Goal: Information Seeking & Learning: Compare options

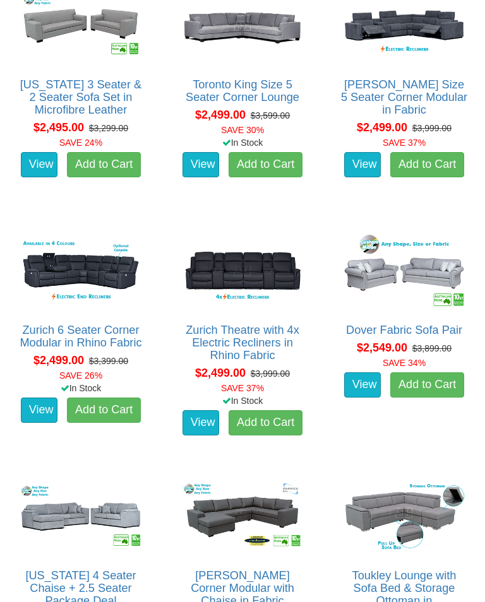
scroll to position [2387, 0]
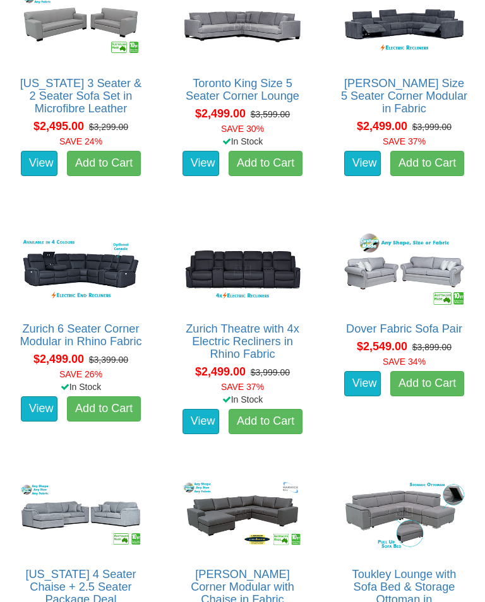
click at [408, 271] on img at bounding box center [404, 270] width 129 height 80
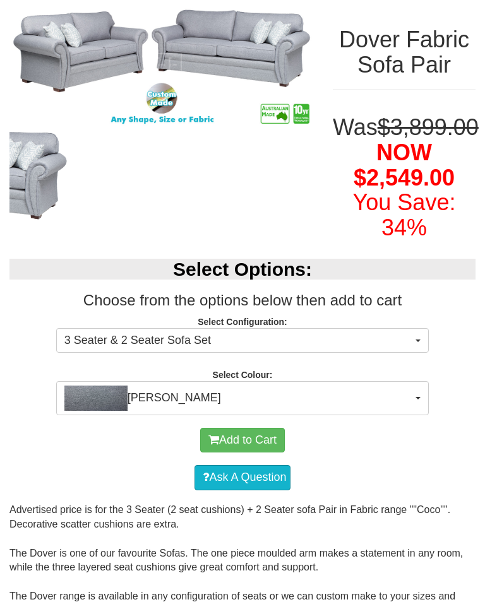
scroll to position [160, 0]
click at [417, 354] on button "3 Seater & 2 Seater Sofa Set" at bounding box center [242, 340] width 373 height 25
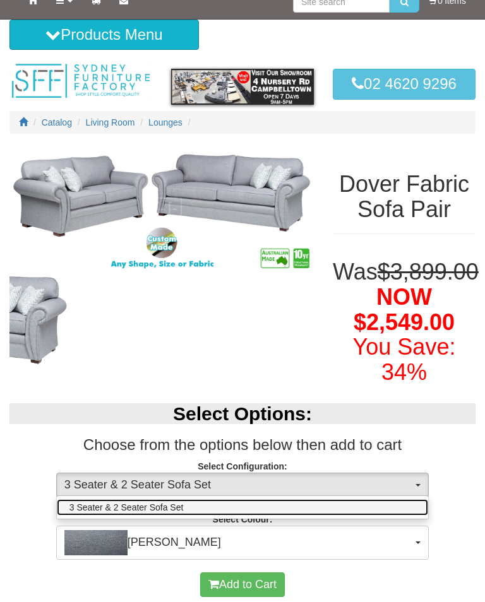
scroll to position [0, 0]
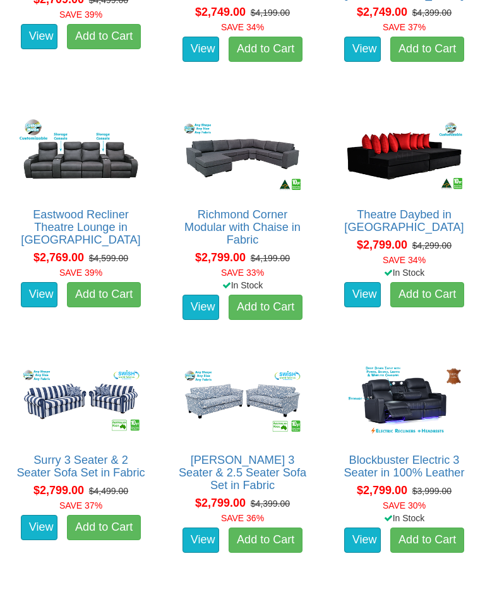
scroll to position [3238, 0]
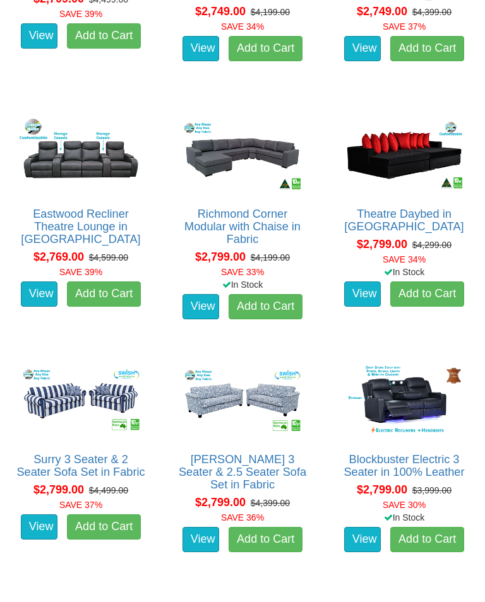
click at [236, 398] on img at bounding box center [242, 402] width 129 height 80
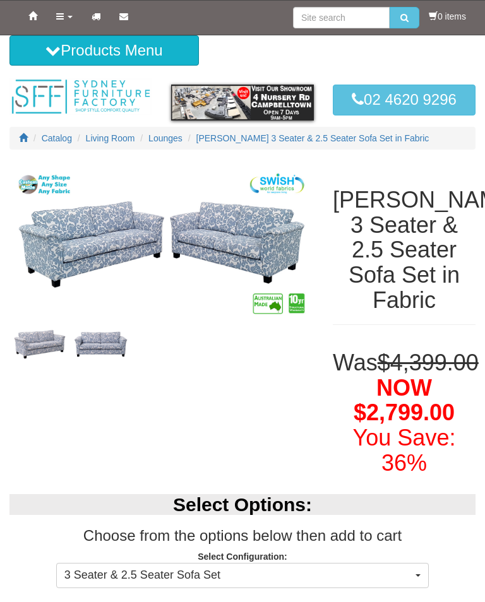
click at [37, 349] on img at bounding box center [39, 344] width 61 height 39
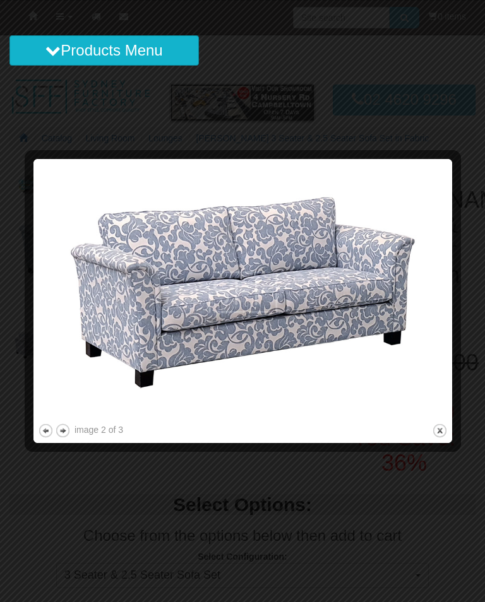
click at [437, 427] on button "close" at bounding box center [440, 431] width 16 height 16
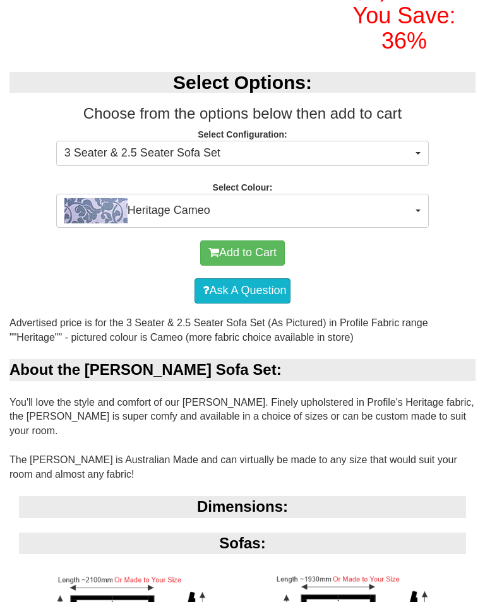
scroll to position [419, 0]
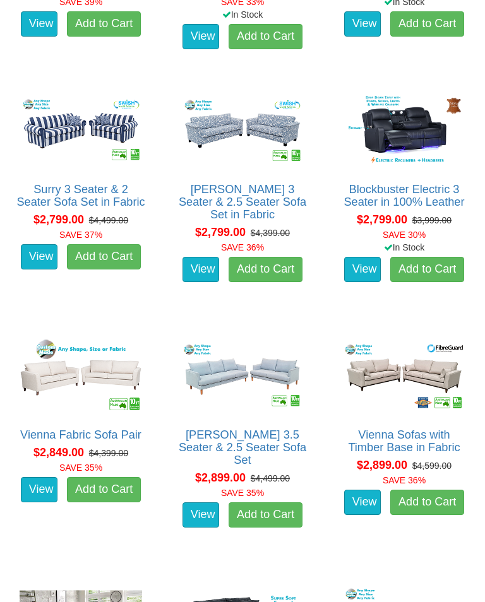
scroll to position [3509, 0]
click at [62, 379] on img at bounding box center [80, 377] width 129 height 80
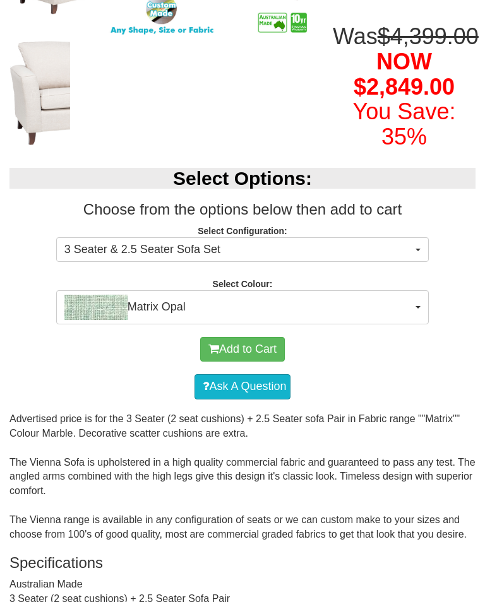
scroll to position [252, 0]
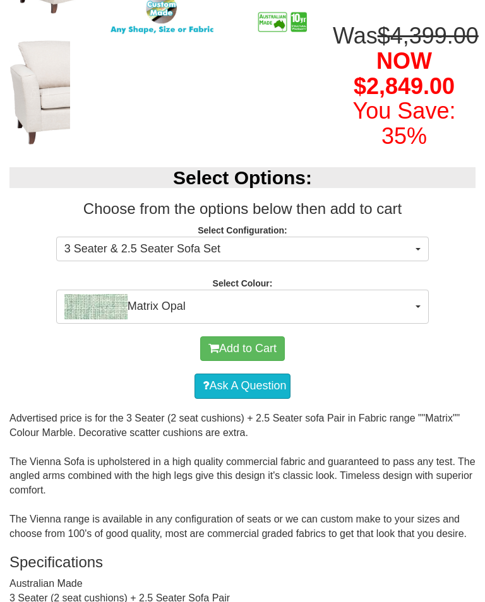
click at [414, 324] on button "Matrix Opal" at bounding box center [242, 307] width 373 height 34
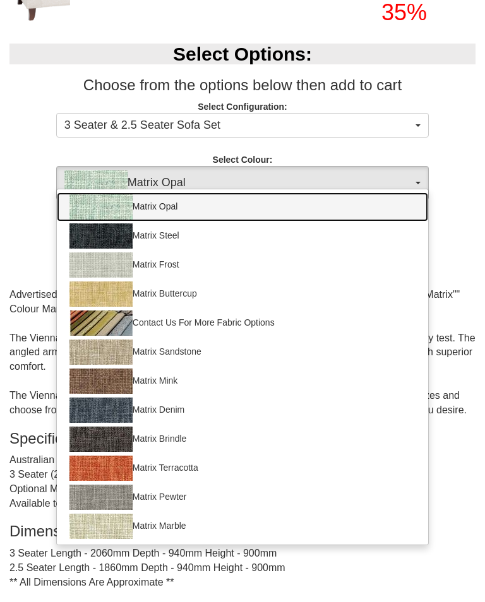
scroll to position [377, 0]
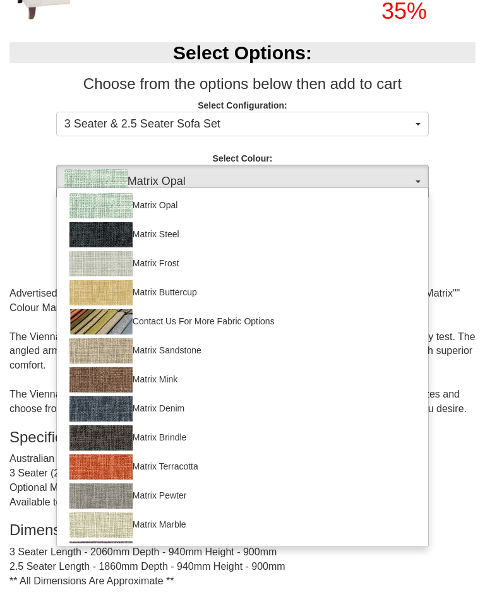
click at [475, 188] on div at bounding box center [242, 301] width 485 height 602
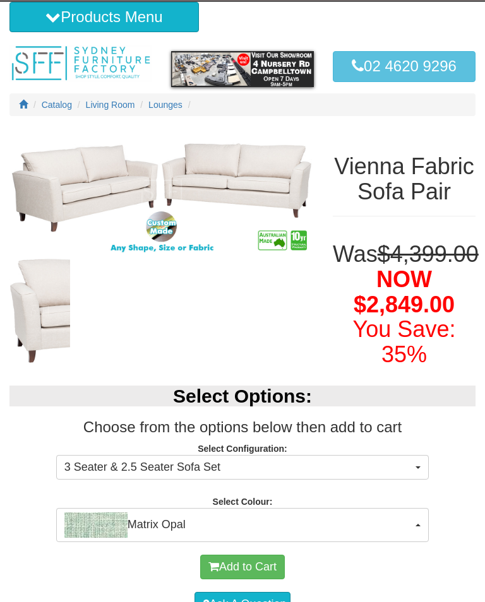
scroll to position [0, 0]
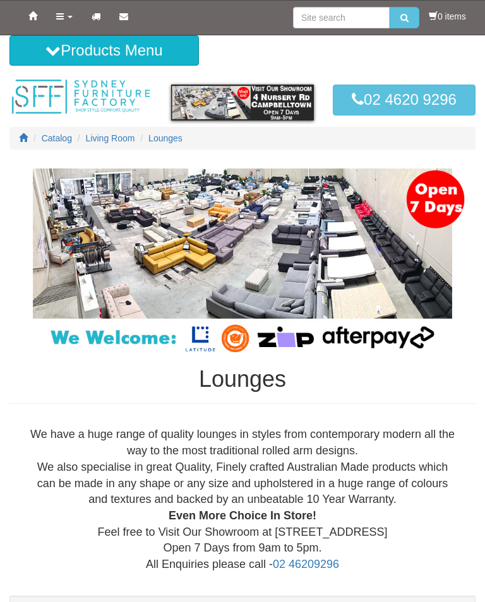
scroll to position [3529, 0]
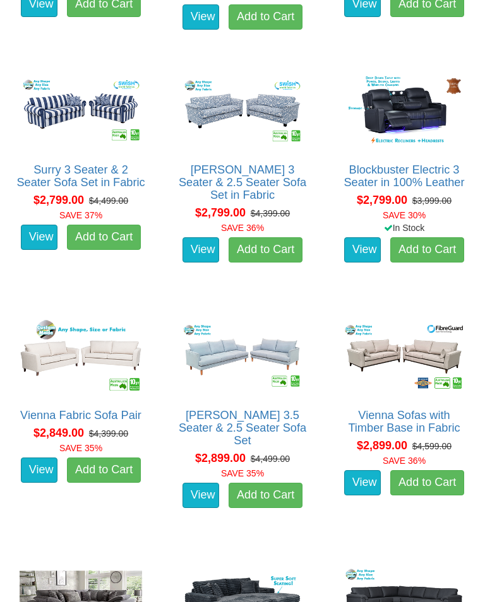
click at [392, 349] on img at bounding box center [404, 357] width 129 height 80
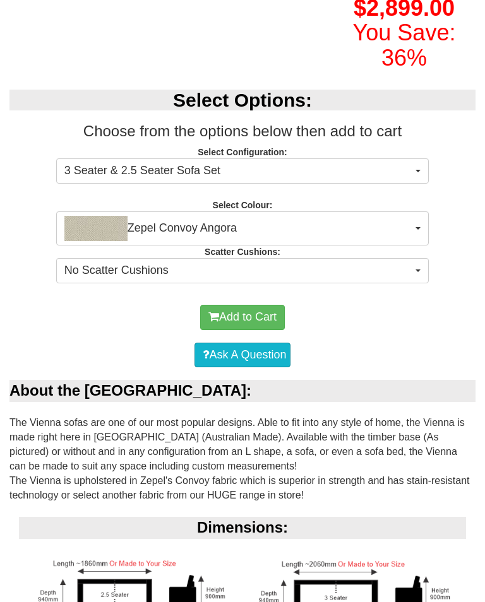
scroll to position [379, 0]
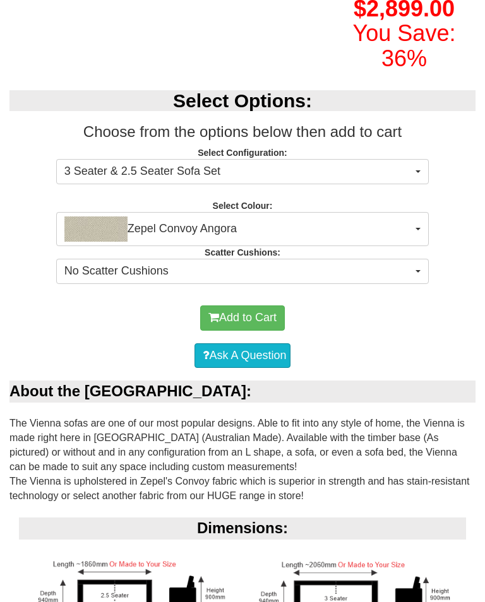
click at [412, 280] on span "No Scatter Cushions" at bounding box center [238, 272] width 348 height 16
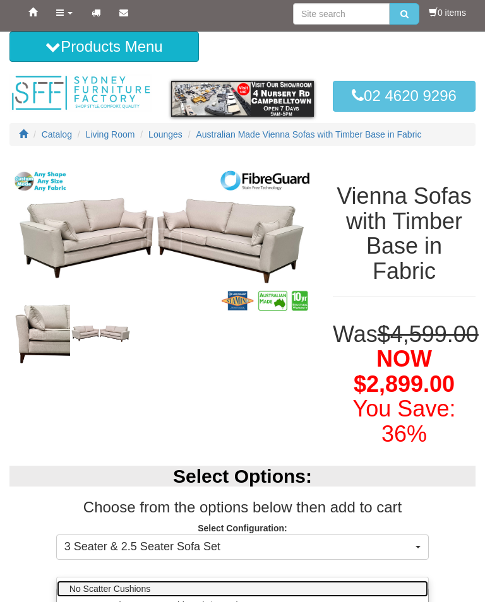
scroll to position [0, 0]
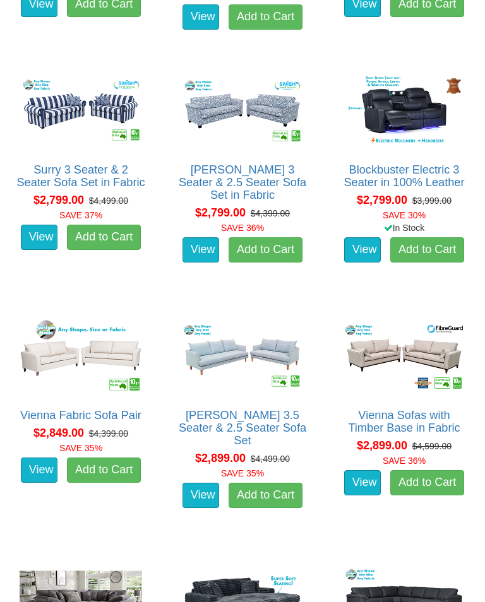
scroll to position [3528, 0]
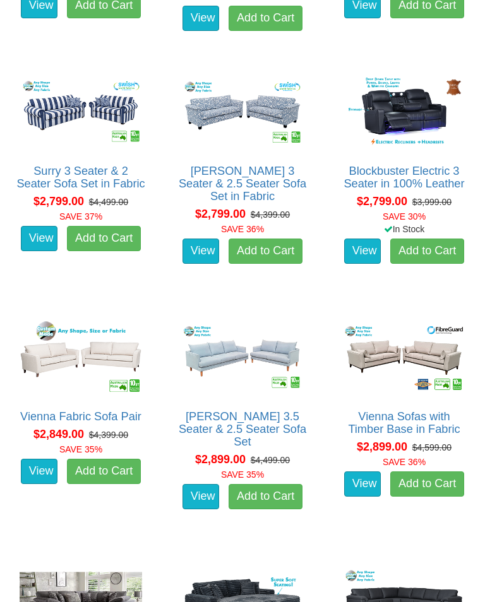
click at [53, 364] on img at bounding box center [80, 358] width 129 height 80
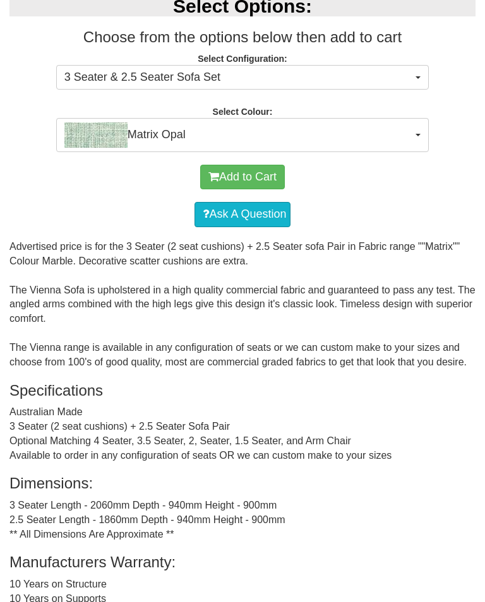
scroll to position [423, 0]
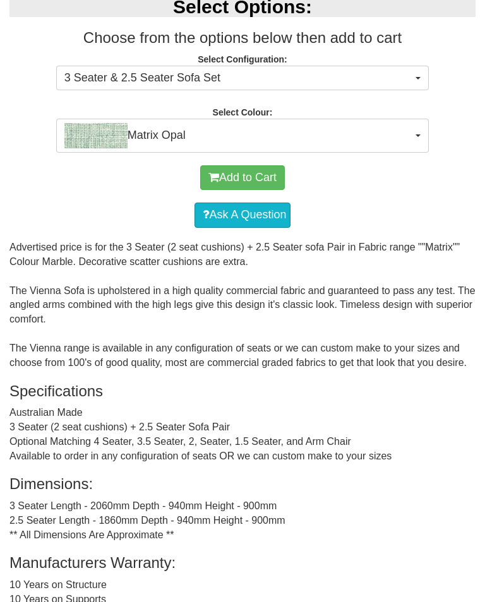
click at [412, 148] on span "Matrix Opal" at bounding box center [238, 135] width 348 height 25
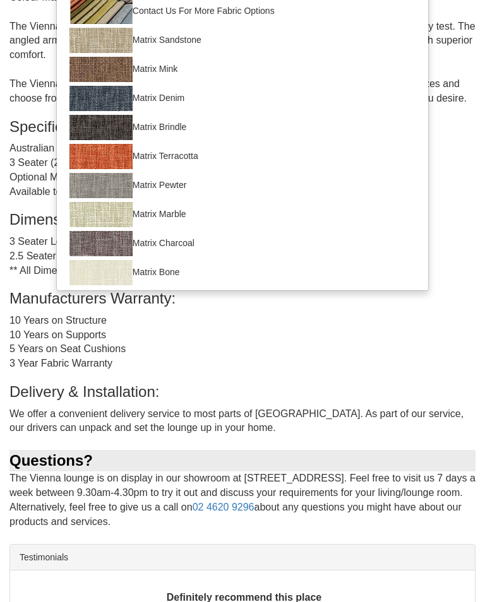
scroll to position [688, 0]
click at [413, 391] on div at bounding box center [242, 301] width 485 height 602
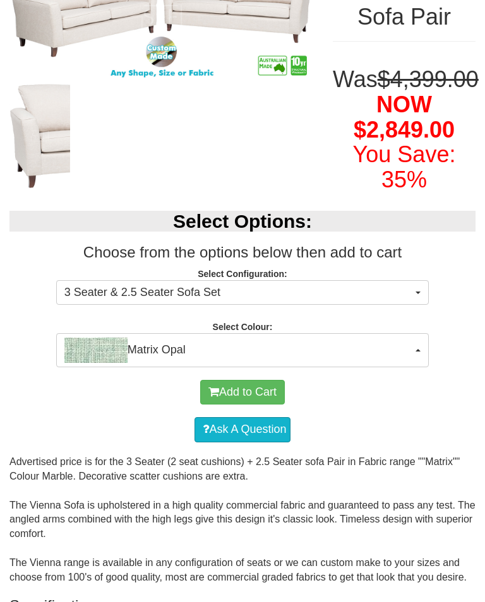
scroll to position [0, 0]
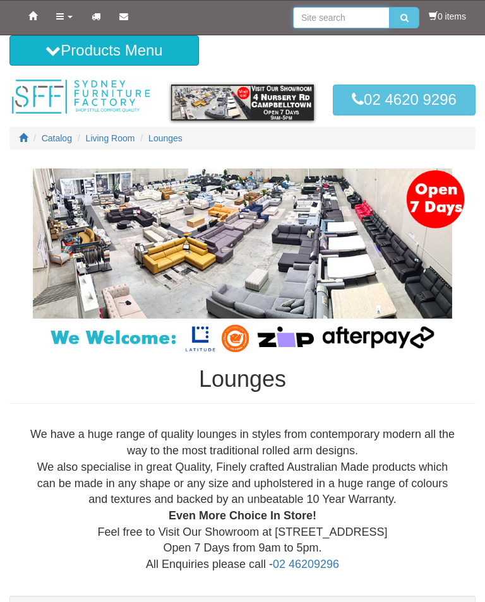
click at [319, 14] on input "search" at bounding box center [341, 17] width 97 height 21
type input "Sofa beds"
click at [401, 18] on button "submit" at bounding box center [405, 17] width 30 height 21
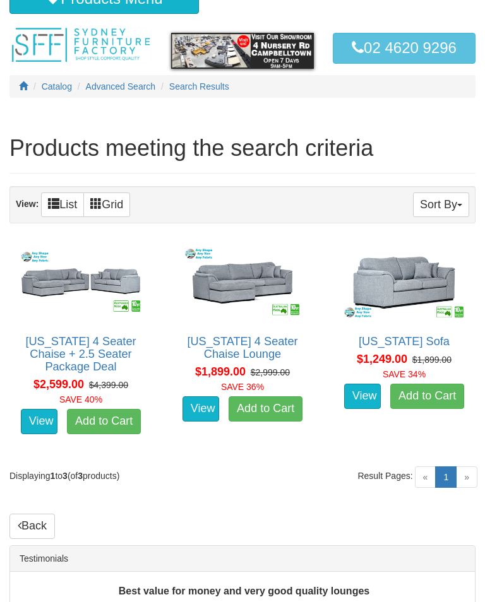
scroll to position [59, 0]
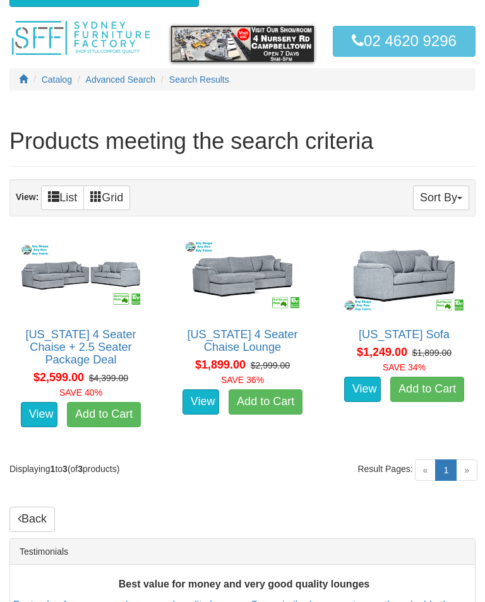
click at [395, 277] on img at bounding box center [404, 276] width 129 height 80
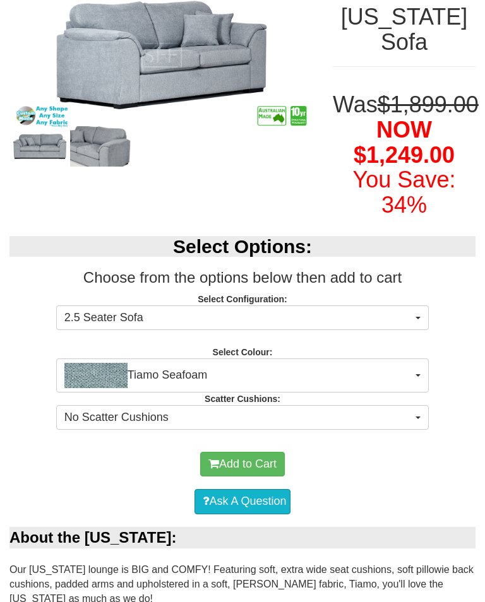
scroll to position [183, 0]
click at [414, 364] on button "Tiamo Seafoam" at bounding box center [242, 376] width 373 height 34
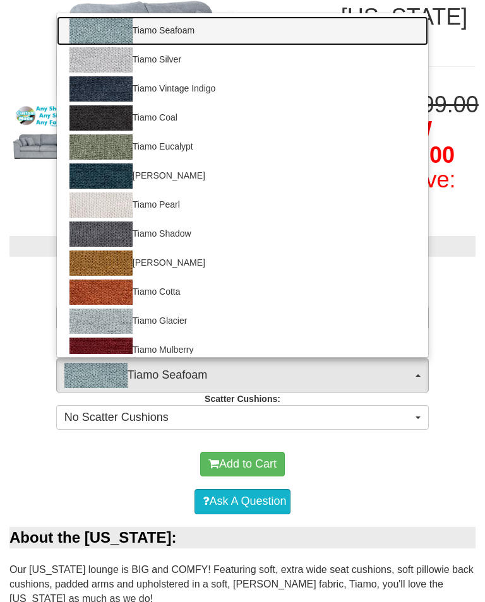
scroll to position [186, 0]
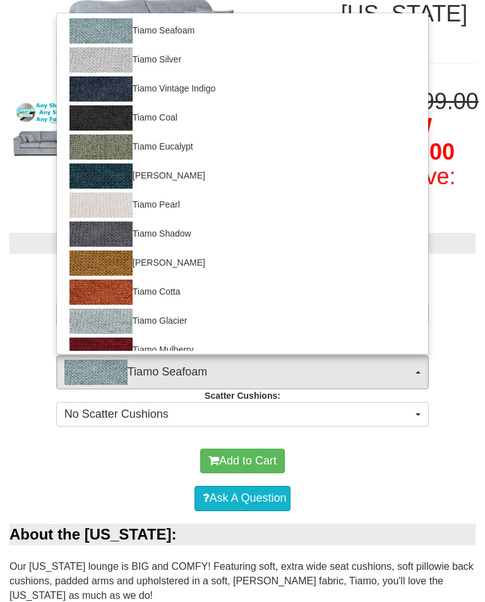
click at [38, 453] on div at bounding box center [242, 301] width 485 height 602
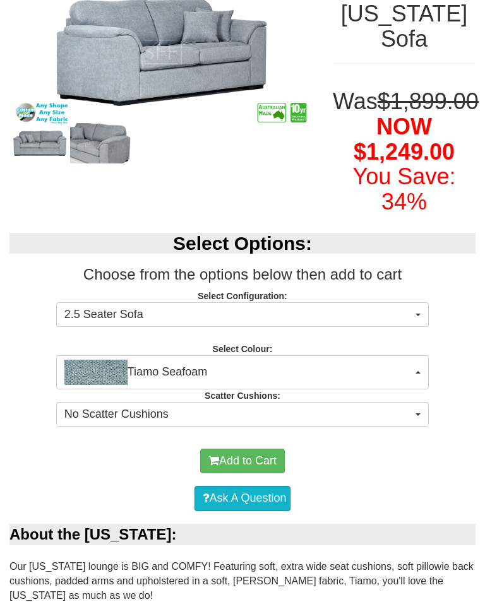
click at [417, 306] on button "2.5 Seater Sofa" at bounding box center [242, 314] width 373 height 25
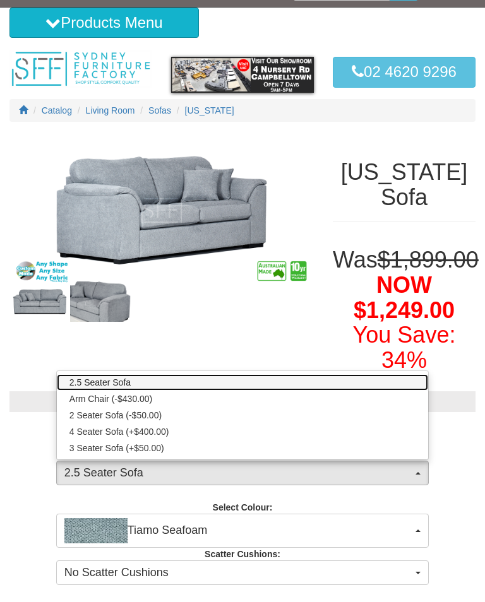
scroll to position [0, 0]
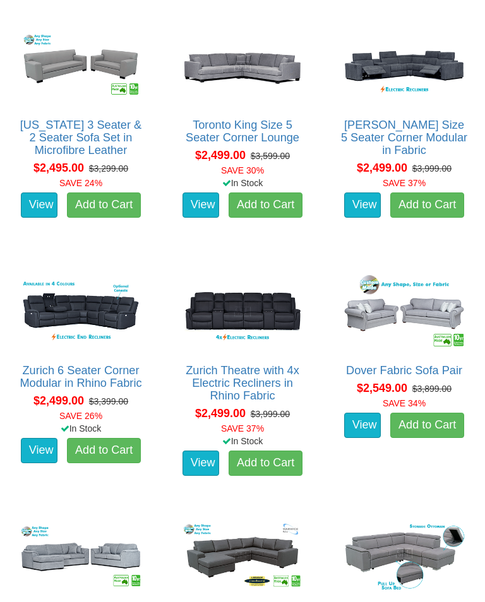
scroll to position [2346, 0]
click at [410, 309] on img at bounding box center [404, 312] width 129 height 80
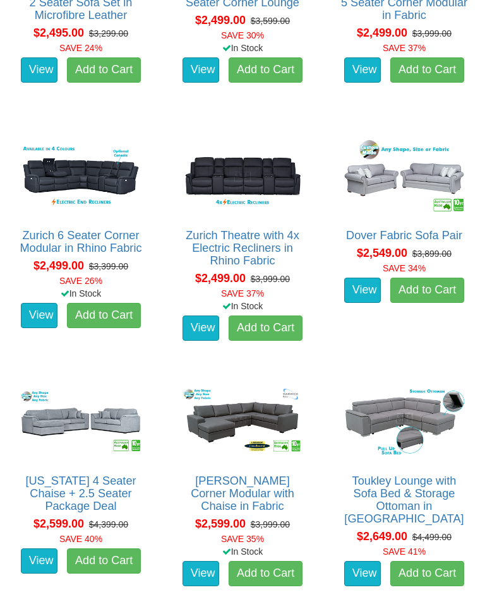
scroll to position [2481, 0]
click at [70, 434] on img at bounding box center [80, 423] width 129 height 80
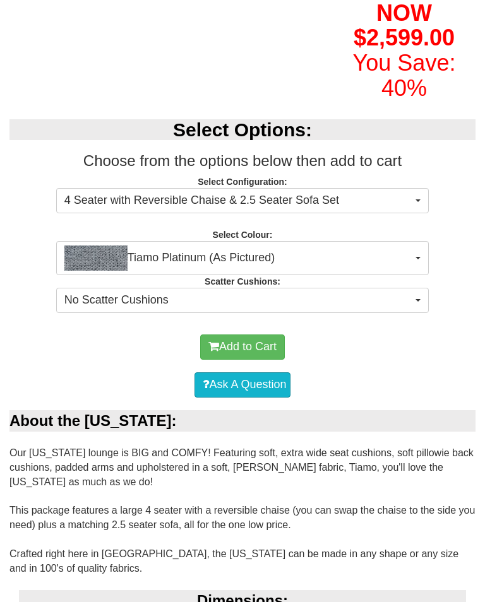
scroll to position [370, 0]
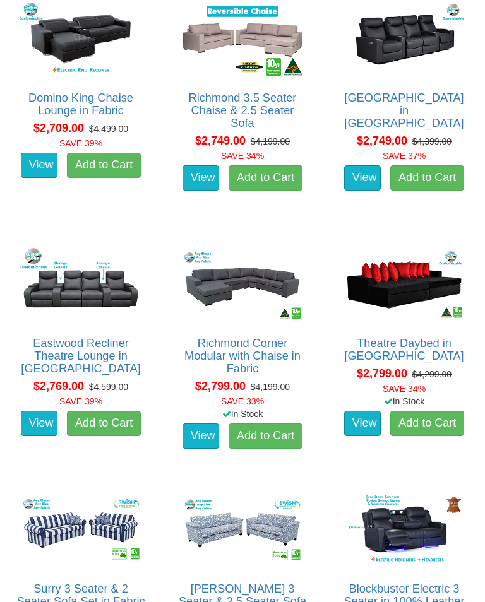
scroll to position [3108, 0]
